Goal: Use online tool/utility

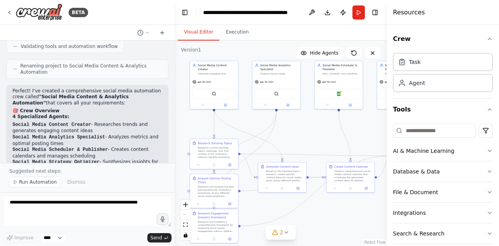
scroll to position [736, 0]
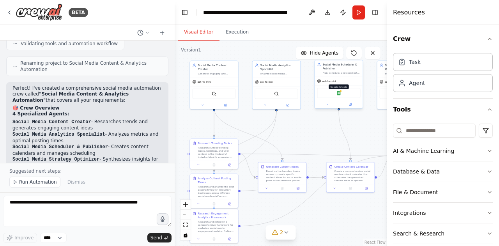
click at [339, 94] on img at bounding box center [338, 93] width 5 height 5
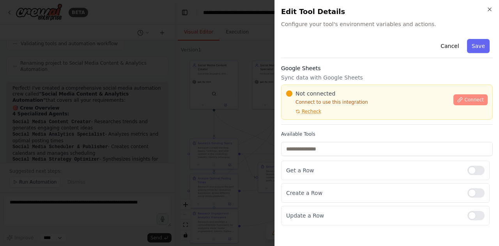
click at [473, 99] on span "Connect" at bounding box center [473, 100] width 19 height 6
click at [327, 58] on div "Cancel Save Google Sheets Sync data with Google Sheets Not connected Connect to…" at bounding box center [386, 130] width 211 height 189
click at [310, 57] on div "Cancel Save" at bounding box center [386, 47] width 211 height 22
click at [388, 43] on div "Cancel Save" at bounding box center [386, 47] width 211 height 22
drag, startPoint x: 387, startPoint y: 44, endPoint x: 376, endPoint y: 42, distance: 11.0
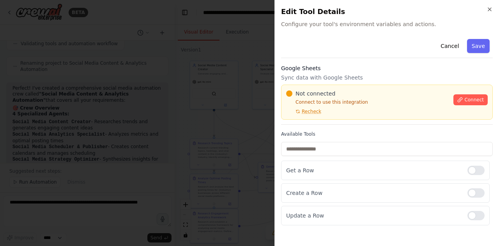
click at [376, 42] on div "Cancel Save" at bounding box center [386, 47] width 211 height 22
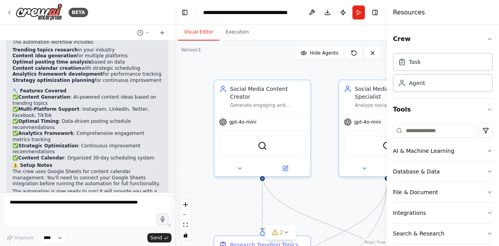
scroll to position [878, 0]
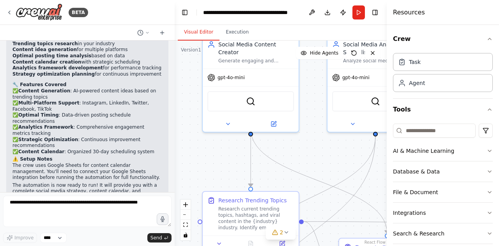
drag, startPoint x: 203, startPoint y: 194, endPoint x: 191, endPoint y: 149, distance: 45.9
click at [191, 149] on div ".deletable-edge-delete-btn { width: 20px; height: 20px; border: 0px solid #ffff…" at bounding box center [280, 143] width 212 height 205
click at [186, 214] on button "zoom out" at bounding box center [185, 215] width 10 height 10
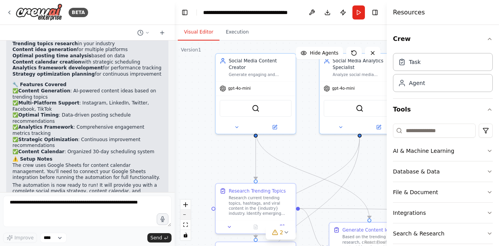
click at [186, 214] on button "zoom out" at bounding box center [185, 215] width 10 height 10
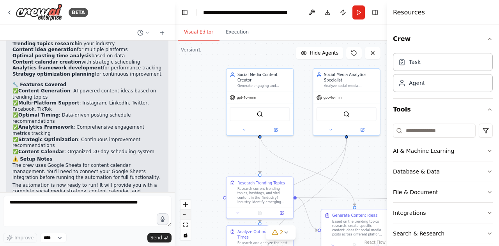
click at [186, 214] on button "zoom out" at bounding box center [185, 215] width 10 height 10
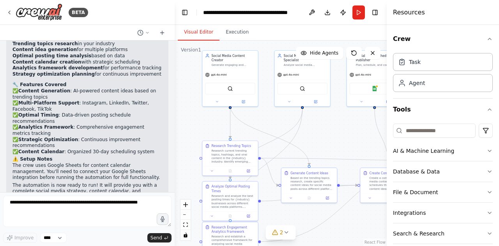
drag, startPoint x: 218, startPoint y: 190, endPoint x: 184, endPoint y: 159, distance: 46.0
click at [184, 159] on div ".deletable-edge-delete-btn { width: 20px; height: 20px; border: 0px solid #ffff…" at bounding box center [280, 143] width 212 height 205
